Goal: Task Accomplishment & Management: Use online tool/utility

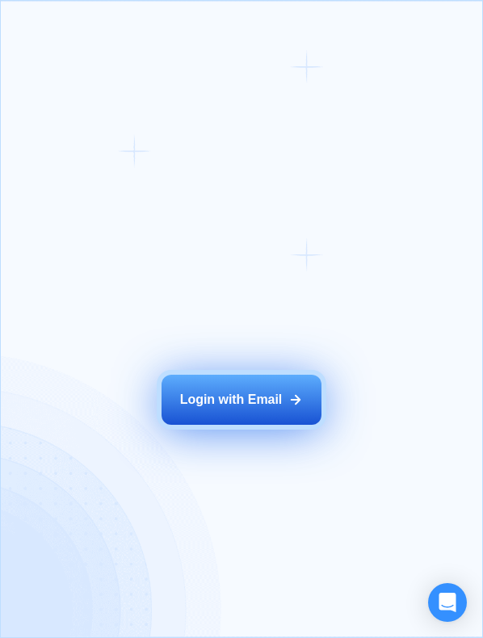
click at [258, 385] on button "Login with Email" at bounding box center [241, 400] width 160 height 50
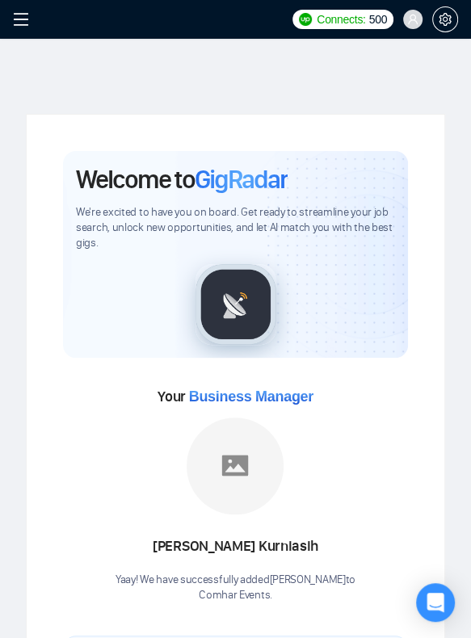
click at [19, 19] on icon "menu" at bounding box center [21, 19] width 15 height 13
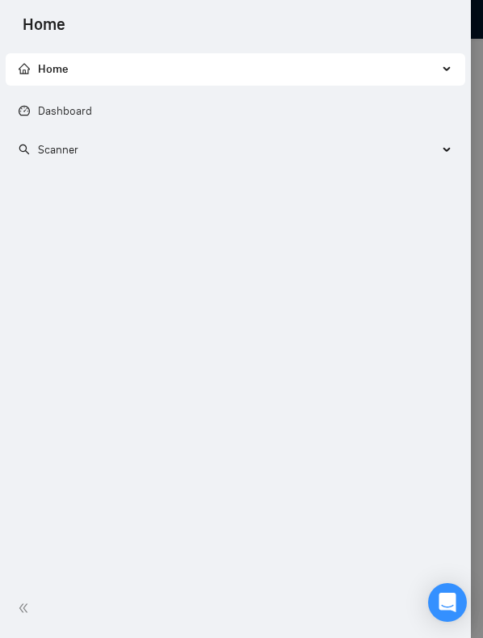
click at [78, 141] on span "Scanner" at bounding box center [228, 150] width 419 height 32
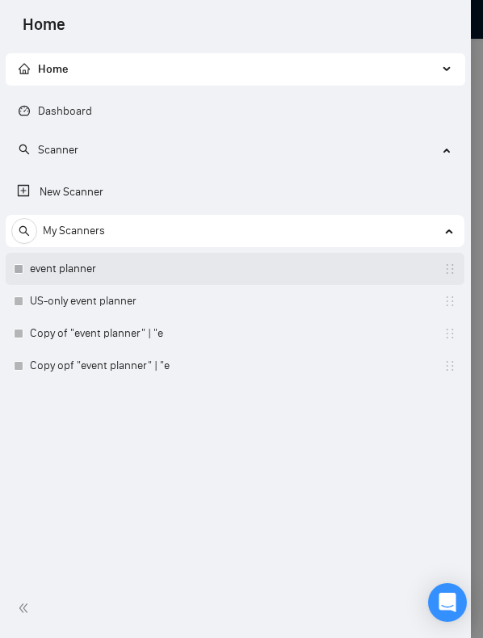
click at [161, 282] on link "event planner" at bounding box center [106, 269] width 153 height 32
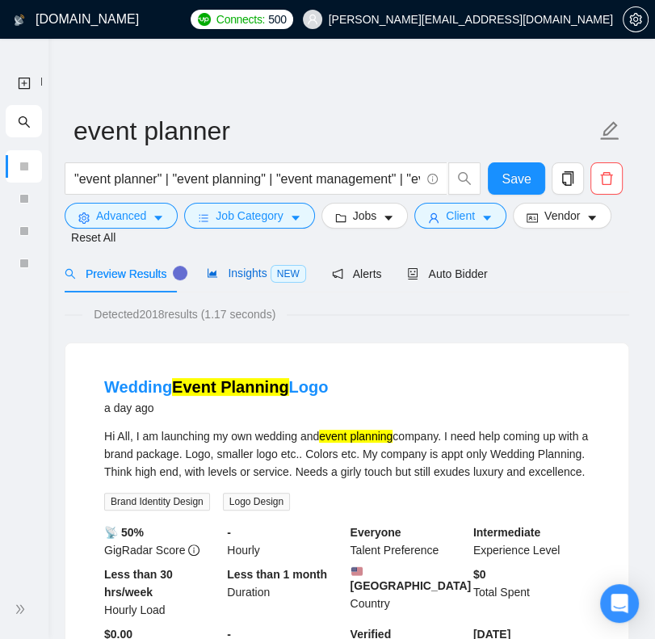
click at [255, 274] on span "Insights NEW" at bounding box center [256, 272] width 98 height 13
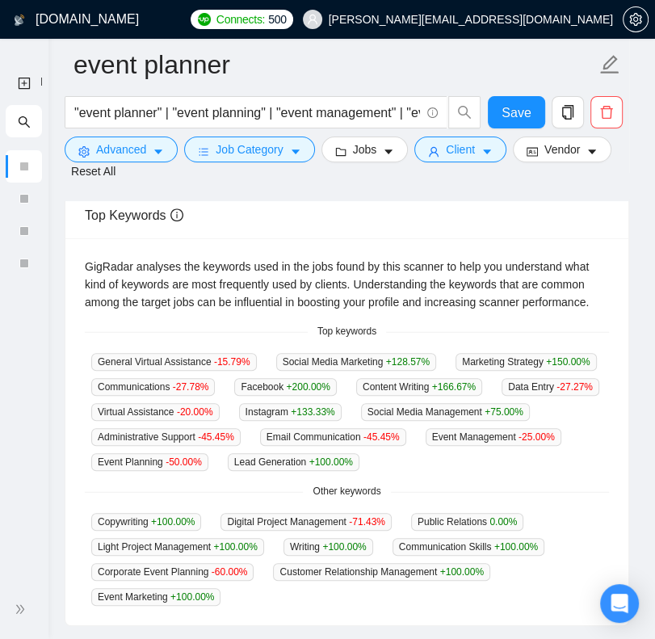
scroll to position [451, 0]
